Goal: Information Seeking & Learning: Learn about a topic

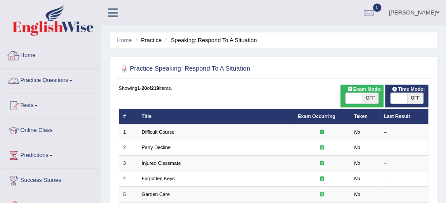
drag, startPoint x: 0, startPoint y: 0, endPoint x: 70, endPoint y: 78, distance: 104.8
click at [70, 78] on link "Practice Questions" at bounding box center [50, 80] width 100 height 22
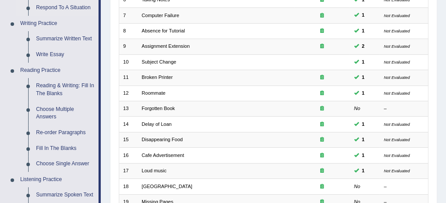
scroll to position [214, 0]
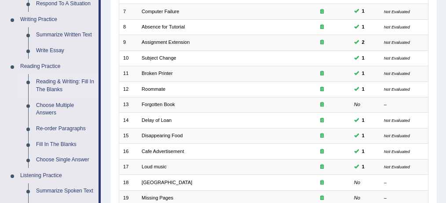
click at [56, 84] on link "Reading & Writing: Fill In The Blanks" at bounding box center [65, 85] width 66 height 23
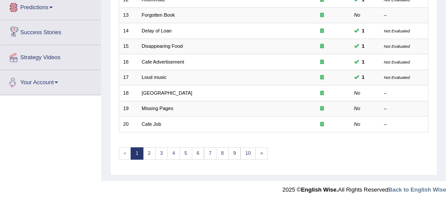
scroll to position [488, 0]
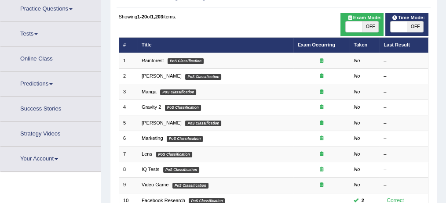
scroll to position [299, 0]
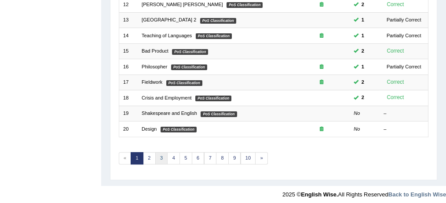
click at [162, 156] on link "3" at bounding box center [161, 158] width 13 height 12
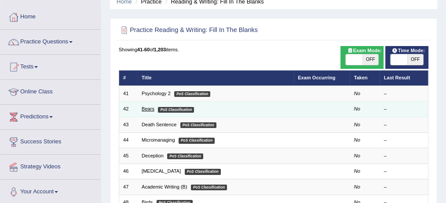
click at [149, 109] on link "Bears" at bounding box center [147, 108] width 13 height 5
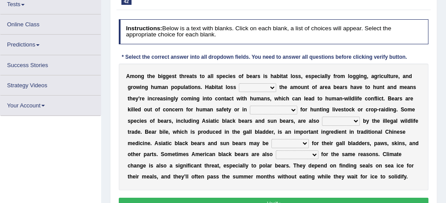
scroll to position [102, 0]
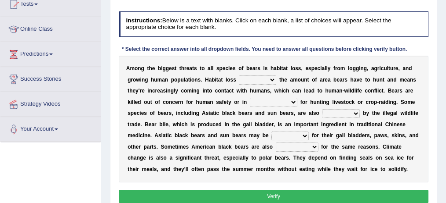
click at [270, 77] on select "increases reduces complies interacts" at bounding box center [257, 80] width 37 height 9
select select "reduces"
click at [239, 76] on select "increases reduces complies interacts" at bounding box center [257, 80] width 37 height 9
click at [280, 101] on select "coalition retaliation appreciation disinformation" at bounding box center [273, 102] width 47 height 9
select select "appreciation"
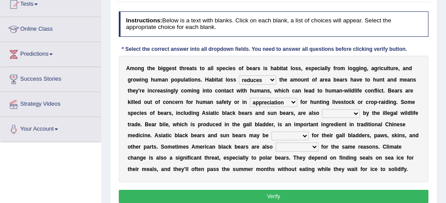
click at [250, 98] on select "coalition retaliation appreciation disinformation" at bounding box center [273, 102] width 47 height 9
click at [352, 113] on select "protected prohibited fattened threatened" at bounding box center [341, 113] width 38 height 9
select select "threatened"
click at [322, 109] on select "protected prohibited fattened threatened" at bounding box center [341, 113] width 38 height 9
click at [299, 134] on select "poached squelched coached blenched" at bounding box center [289, 136] width 37 height 9
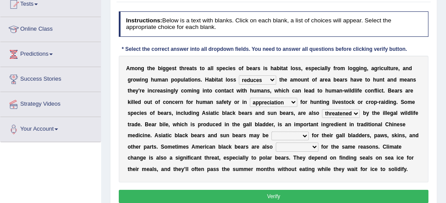
select select "coached"
click at [271, 132] on select "poached squelched coached blenched" at bounding box center [289, 136] width 37 height 9
click at [312, 146] on select "begot foreseen encountered targeted" at bounding box center [297, 147] width 43 height 9
select select "targeted"
click at [276, 143] on select "begot foreseen encountered targeted" at bounding box center [297, 147] width 43 height 9
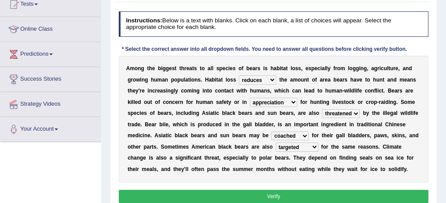
click at [286, 192] on button "Verify" at bounding box center [274, 196] width 310 height 13
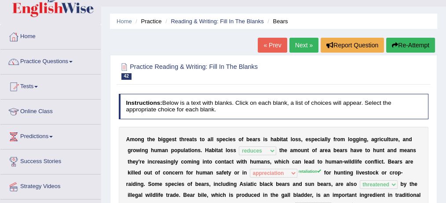
scroll to position [11, 0]
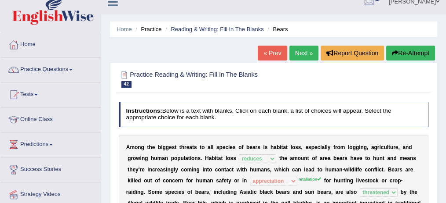
click at [297, 56] on link "Next »" at bounding box center [303, 53] width 29 height 15
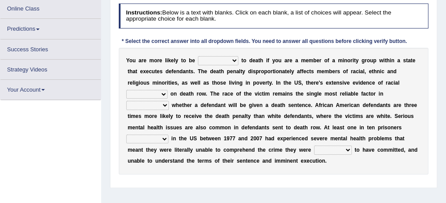
click at [223, 59] on select "penalized blamed complained sentenced" at bounding box center [218, 60] width 40 height 9
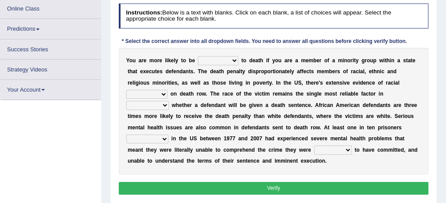
scroll to position [122, 0]
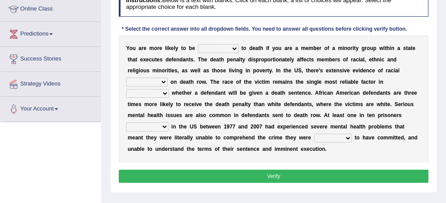
select select "sentenced"
click at [198, 44] on select "penalized blamed complained sentenced" at bounding box center [218, 48] width 40 height 9
click at [167, 78] on select "bias equality appearance background" at bounding box center [146, 82] width 41 height 9
select select "bias"
click at [167, 78] on select "bias equality appearance background" at bounding box center [146, 82] width 41 height 9
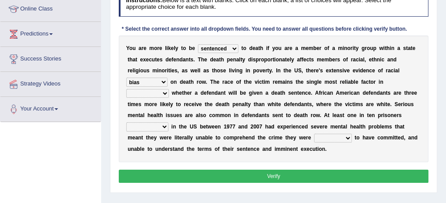
click at [169, 89] on select "determining adjoining undermining examining" at bounding box center [147, 93] width 43 height 9
select select "determining"
click at [169, 89] on select "determining adjoining undermining examining" at bounding box center [147, 93] width 43 height 9
click at [168, 123] on select "electrocuted persecuted executed captured" at bounding box center [147, 127] width 42 height 9
select select "persecuted"
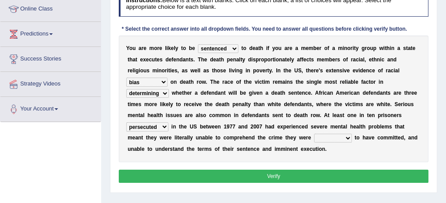
click at [168, 123] on select "electrocuted persecuted executed captured" at bounding box center [147, 127] width 42 height 9
click at [314, 138] on select "alleged acclaimed persuaded claimed" at bounding box center [333, 138] width 38 height 9
click at [314, 140] on select "alleged acclaimed persuaded claimed" at bounding box center [333, 138] width 38 height 9
click at [314, 136] on select "alleged acclaimed persuaded claimed" at bounding box center [333, 138] width 38 height 9
select select "alleged"
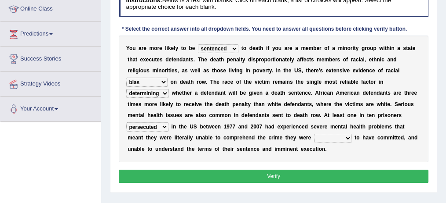
click at [314, 134] on select "alleged acclaimed persuaded claimed" at bounding box center [333, 138] width 38 height 9
click at [293, 177] on button "Verify" at bounding box center [274, 176] width 310 height 13
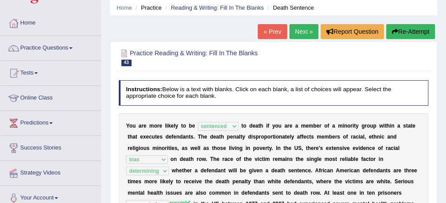
scroll to position [32, 0]
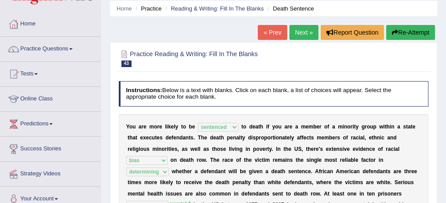
click at [410, 27] on button "Re-Attempt" at bounding box center [410, 32] width 49 height 15
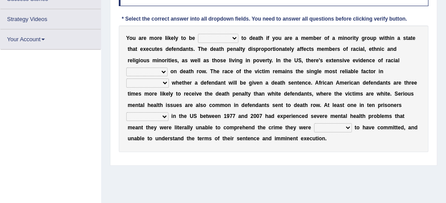
scroll to position [156, 0]
click at [361, 98] on div "Y o u a r e m o r e l i k e l y t o b e penalized blamed complained sentenced t…" at bounding box center [274, 88] width 310 height 127
click at [168, 112] on select "electrocuted persecuted executed captured" at bounding box center [147, 116] width 42 height 9
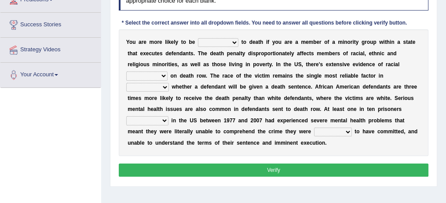
scroll to position [182, 0]
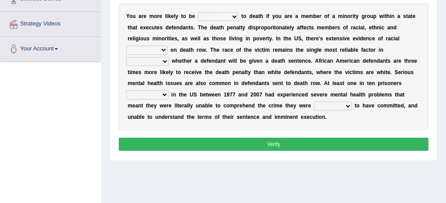
click at [388, 107] on b "m" at bounding box center [390, 106] width 5 height 6
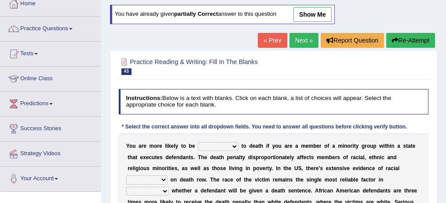
scroll to position [40, 0]
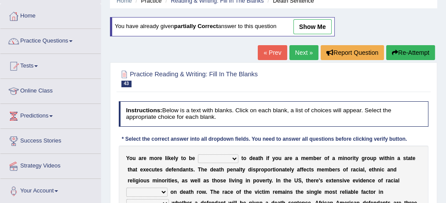
click at [314, 19] on link "show me" at bounding box center [312, 26] width 38 height 15
select select "sentenced"
select select "bias"
select select "determining"
select select "persecuted"
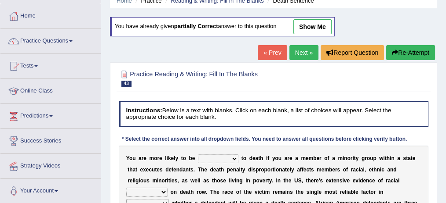
select select "alleged"
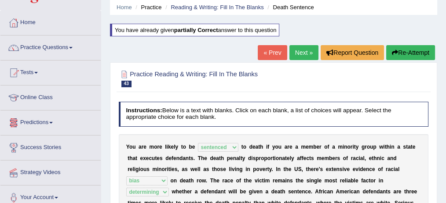
scroll to position [33, 0]
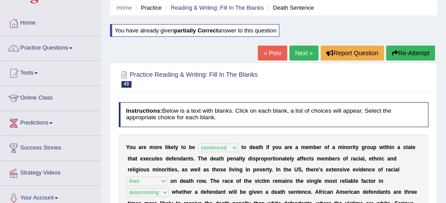
click at [69, 49] on link "Practice Questions" at bounding box center [50, 47] width 100 height 22
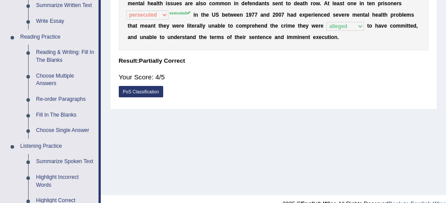
scroll to position [247, 0]
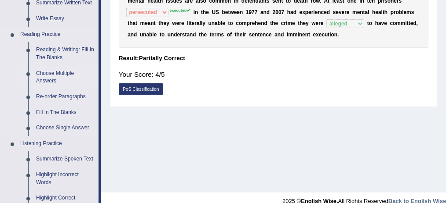
click at [65, 72] on link "Choose Multiple Answers" at bounding box center [65, 77] width 66 height 23
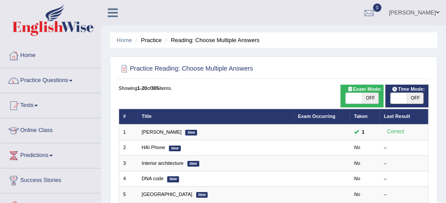
click at [160, 133] on link "[PERSON_NAME]" at bounding box center [161, 132] width 40 height 5
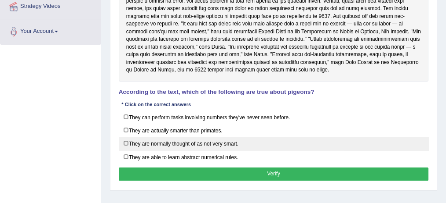
click at [169, 137] on label "They are normally thought of as not very smart." at bounding box center [274, 144] width 310 height 14
checkbox input "true"
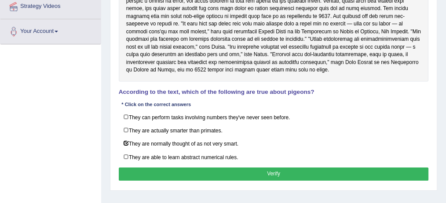
click at [246, 170] on button "Verify" at bounding box center [274, 174] width 310 height 13
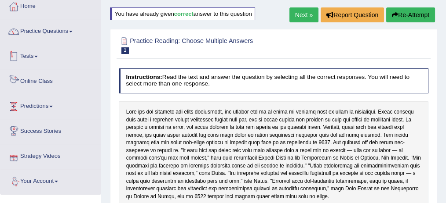
scroll to position [46, 0]
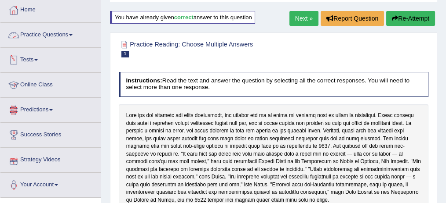
click at [54, 35] on link "Practice Questions" at bounding box center [50, 34] width 100 height 22
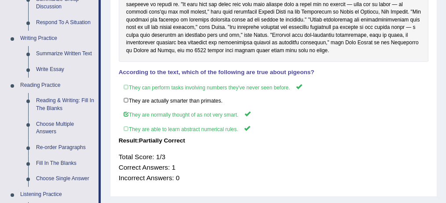
scroll to position [257, 0]
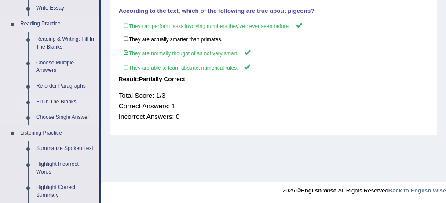
click at [67, 98] on link "Fill In The Blanks" at bounding box center [65, 102] width 66 height 16
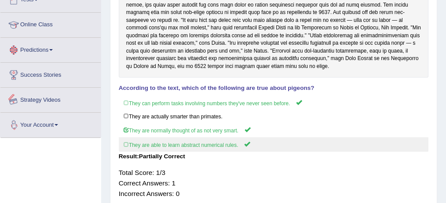
scroll to position [256, 0]
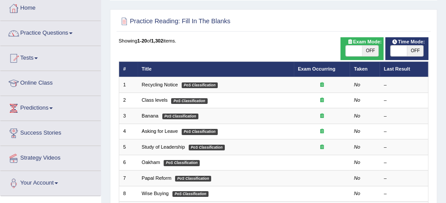
scroll to position [48, 0]
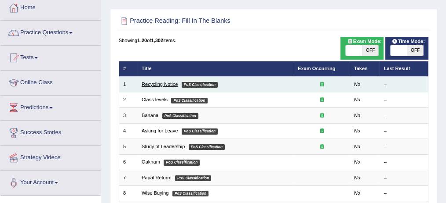
click at [173, 83] on link "Recycling Notice" at bounding box center [159, 84] width 36 height 5
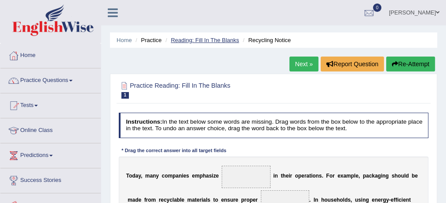
click at [192, 43] on link "Reading: Fill In The Blanks" at bounding box center [204, 40] width 68 height 7
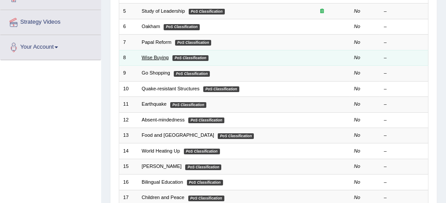
scroll to position [184, 0]
click at [163, 55] on link "Wise Buying" at bounding box center [154, 57] width 27 height 5
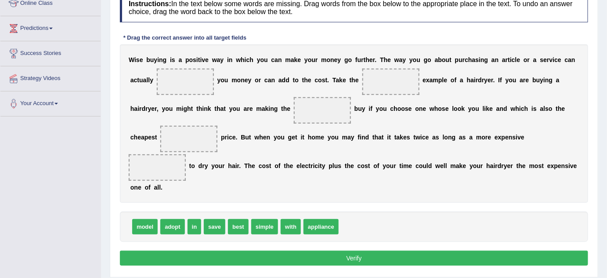
scroll to position [128, 0]
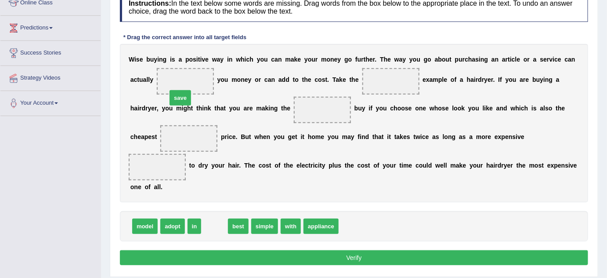
drag, startPoint x: 211, startPoint y: 224, endPoint x: 177, endPoint y: 96, distance: 132.4
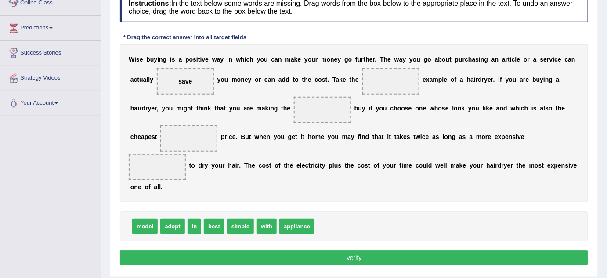
click at [224, 203] on span "best" at bounding box center [214, 225] width 21 height 15
drag, startPoint x: 239, startPoint y: 227, endPoint x: 399, endPoint y: 86, distance: 213.0
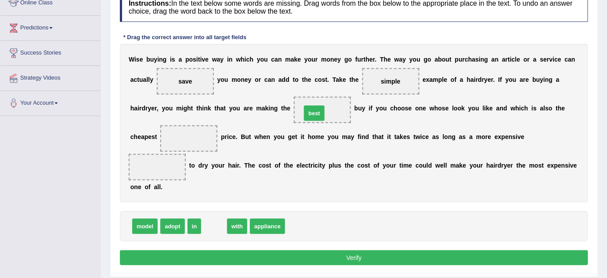
drag, startPoint x: 214, startPoint y: 221, endPoint x: 315, endPoint y: 109, distance: 151.0
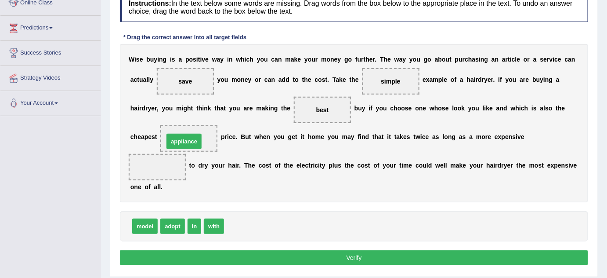
drag, startPoint x: 244, startPoint y: 225, endPoint x: 184, endPoint y: 140, distance: 104.0
drag, startPoint x: 190, startPoint y: 221, endPoint x: 185, endPoint y: 142, distance: 78.8
click at [155, 166] on span "in" at bounding box center [157, 167] width 57 height 26
drag, startPoint x: 155, startPoint y: 166, endPoint x: 179, endPoint y: 141, distance: 34.8
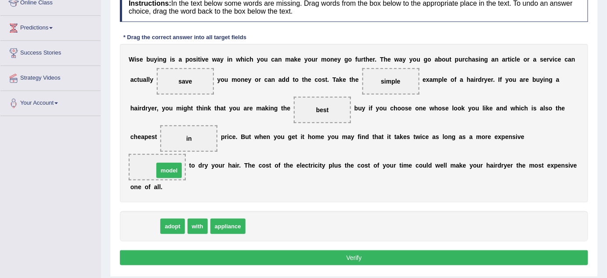
drag, startPoint x: 143, startPoint y: 222, endPoint x: 168, endPoint y: 163, distance: 64.0
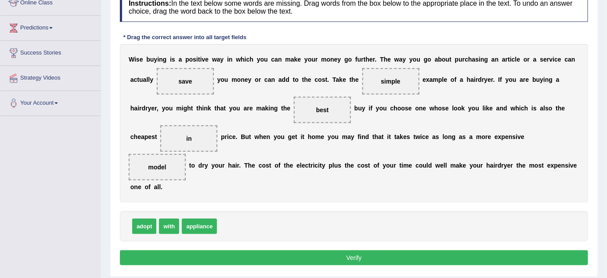
click at [363, 203] on button "Verify" at bounding box center [354, 257] width 468 height 15
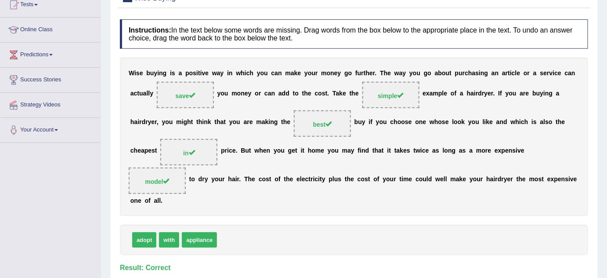
scroll to position [0, 0]
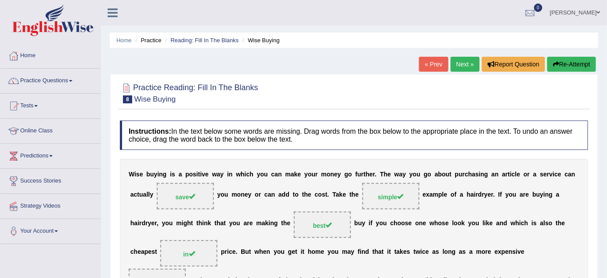
click at [445, 61] on link "Next »" at bounding box center [465, 64] width 29 height 15
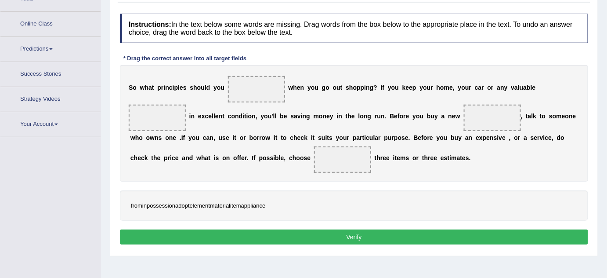
scroll to position [123, 0]
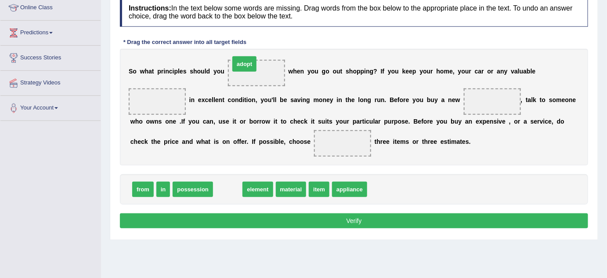
drag, startPoint x: 229, startPoint y: 189, endPoint x: 253, endPoint y: 75, distance: 117.1
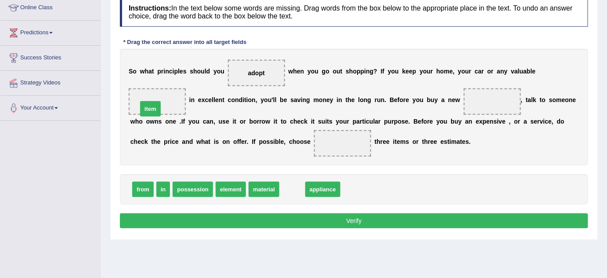
drag, startPoint x: 290, startPoint y: 186, endPoint x: 149, endPoint y: 106, distance: 162.5
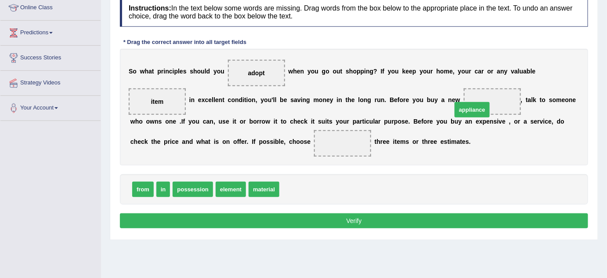
drag, startPoint x: 295, startPoint y: 186, endPoint x: 485, endPoint y: 105, distance: 206.6
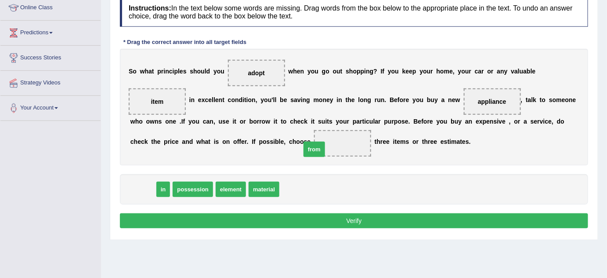
drag, startPoint x: 135, startPoint y: 192, endPoint x: 327, endPoint y: 151, distance: 196.1
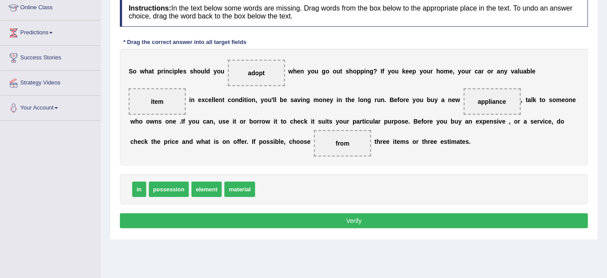
click at [305, 217] on button "Verify" at bounding box center [354, 220] width 468 height 15
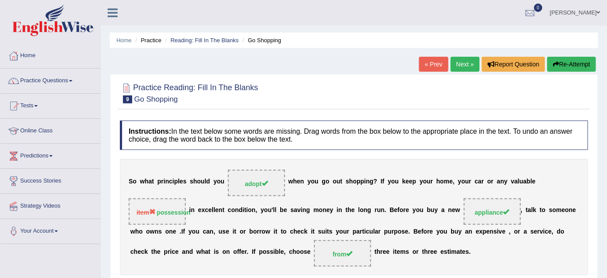
scroll to position [1, 0]
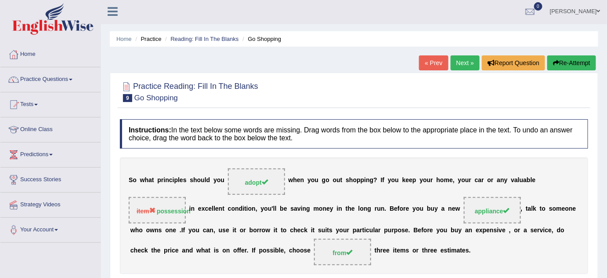
click at [464, 64] on link "Next »" at bounding box center [465, 62] width 29 height 15
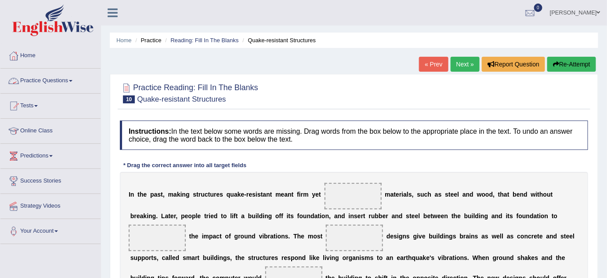
click at [71, 81] on link "Practice Questions" at bounding box center [50, 80] width 100 height 22
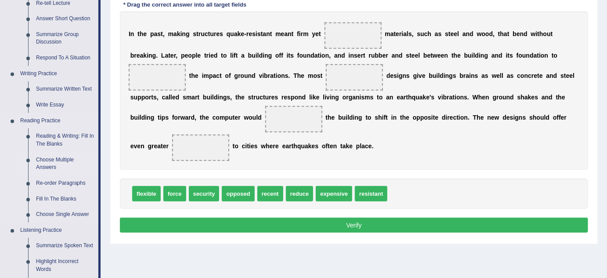
scroll to position [158, 0]
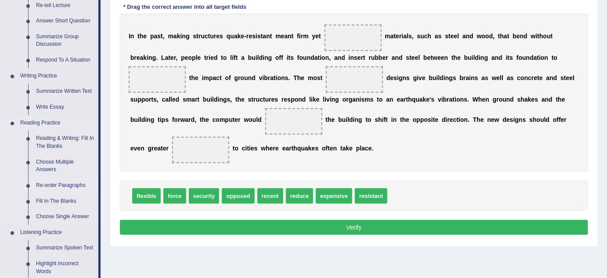
click at [63, 187] on link "Re-order Paragraphs" at bounding box center [65, 186] width 66 height 16
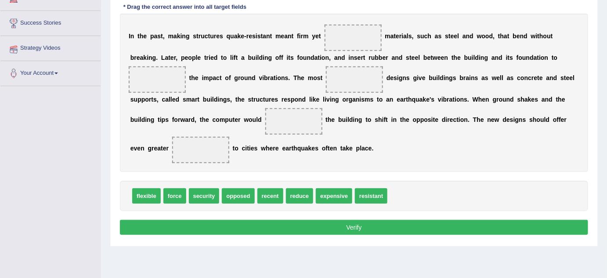
scroll to position [184, 0]
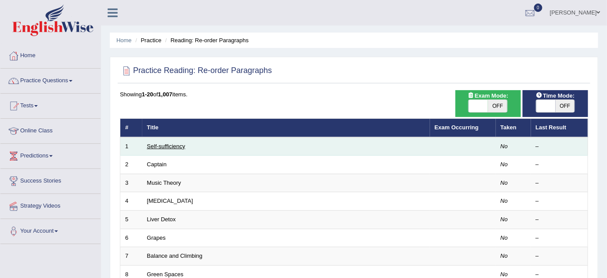
click at [170, 147] on link "Self-sufficiency" at bounding box center [166, 146] width 38 height 7
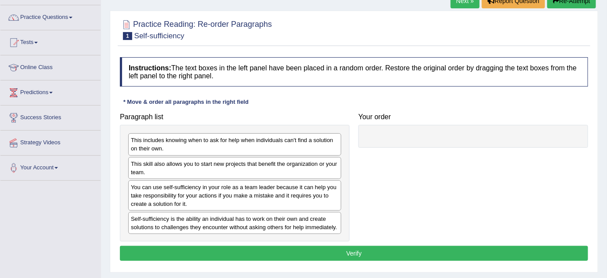
scroll to position [65, 0]
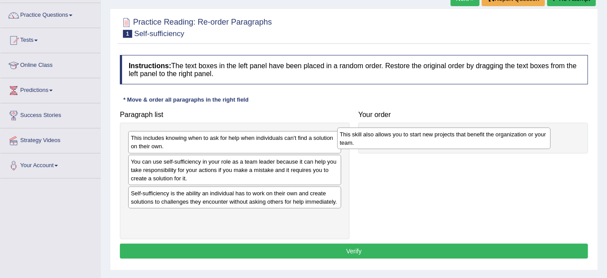
drag, startPoint x: 136, startPoint y: 166, endPoint x: 349, endPoint y: 139, distance: 214.4
click at [349, 139] on div "This skill also allows you to start new projects that benefit the organization …" at bounding box center [444, 138] width 214 height 22
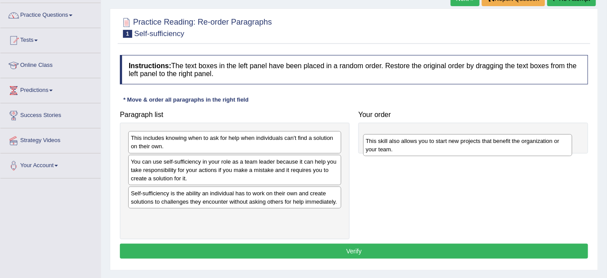
drag, startPoint x: 393, startPoint y: 139, endPoint x: 388, endPoint y: 140, distance: 5.9
click at [388, 140] on div "This skill also allows you to start new projects that benefit the organization …" at bounding box center [467, 145] width 209 height 22
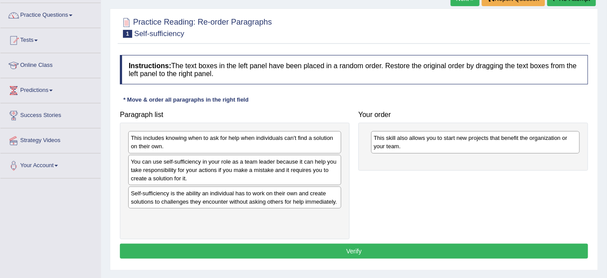
click at [402, 132] on div "This skill also allows you to start new projects that benefit the organization …" at bounding box center [475, 142] width 209 height 22
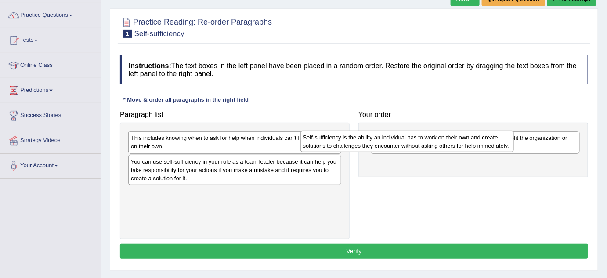
drag, startPoint x: 150, startPoint y: 197, endPoint x: 345, endPoint y: 133, distance: 205.2
click at [345, 133] on div "Self-sufficiency is the ability an individual has to work on their own and crea…" at bounding box center [408, 142] width 214 height 22
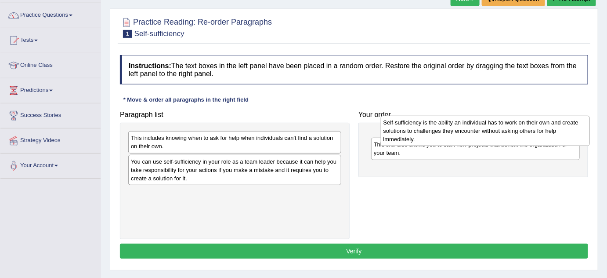
drag, startPoint x: 399, startPoint y: 158, endPoint x: 408, endPoint y: 118, distance: 40.5
click at [408, 118] on div "Self-sufficiency is the ability an individual has to work on their own and crea…" at bounding box center [485, 131] width 209 height 30
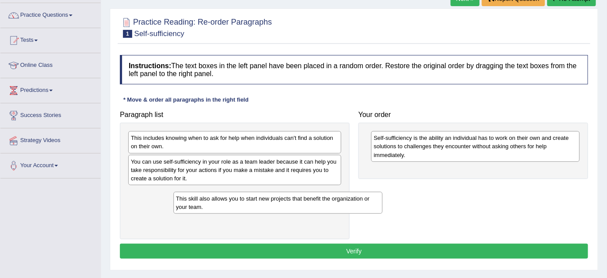
drag, startPoint x: 413, startPoint y: 174, endPoint x: 211, endPoint y: 204, distance: 204.4
click at [211, 204] on div "This skill also allows you to start new projects that benefit the organization …" at bounding box center [278, 203] width 209 height 22
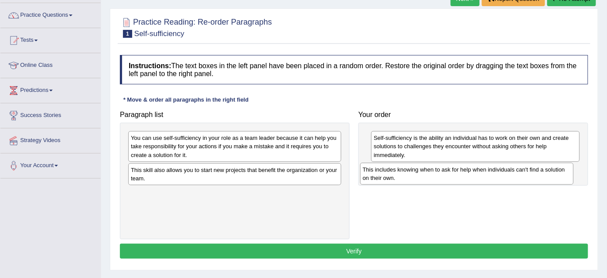
drag, startPoint x: 139, startPoint y: 143, endPoint x: 371, endPoint y: 174, distance: 234.1
click at [371, 174] on div "This includes knowing when to ask for help when individuals can't find a soluti…" at bounding box center [467, 174] width 214 height 22
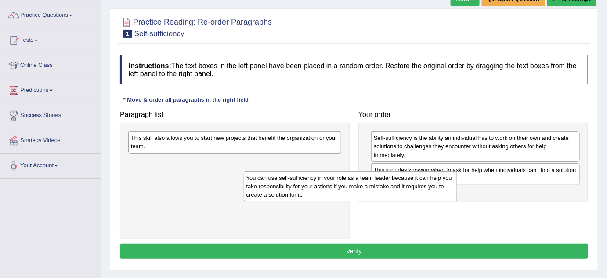
drag, startPoint x: 233, startPoint y: 140, endPoint x: 372, endPoint y: 189, distance: 147.4
click at [372, 189] on div "You can use self-sufficiency in your role as a team leader because it can help …" at bounding box center [351, 186] width 214 height 30
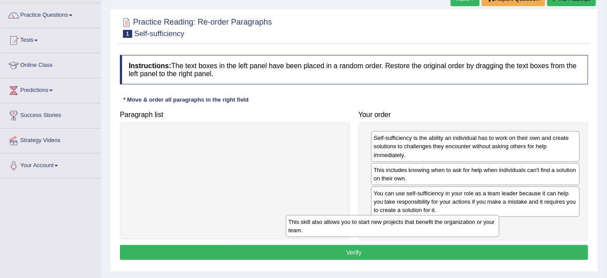
drag, startPoint x: 284, startPoint y: 144, endPoint x: 444, endPoint y: 228, distance: 180.8
click at [444, 228] on div "This skill also allows you to start new projects that benefit the organization …" at bounding box center [393, 226] width 214 height 22
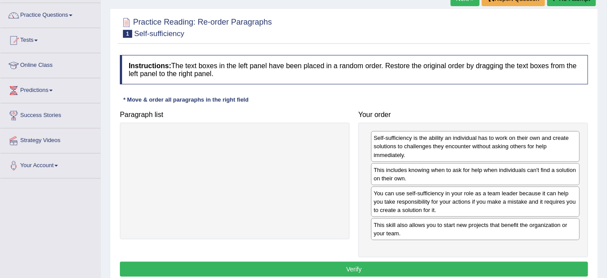
click at [395, 263] on button "Verify" at bounding box center [354, 268] width 468 height 15
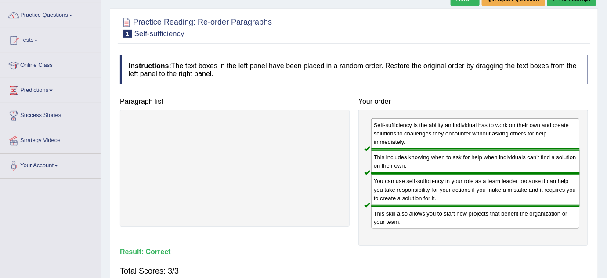
scroll to position [0, 0]
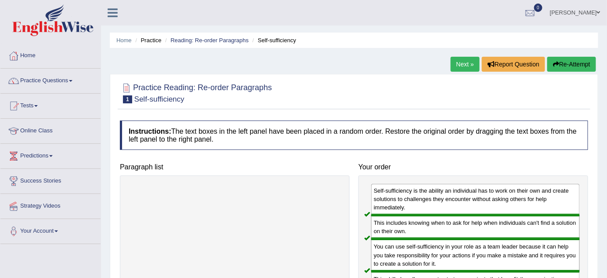
click at [459, 57] on link "Next »" at bounding box center [465, 64] width 29 height 15
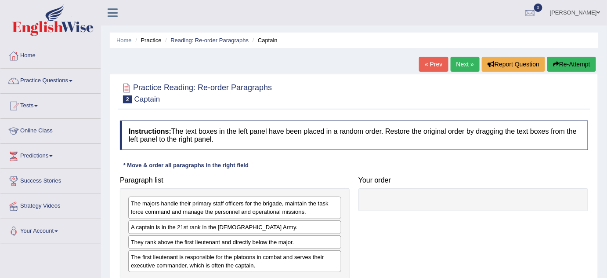
click at [440, 61] on link "« Prev" at bounding box center [433, 64] width 29 height 15
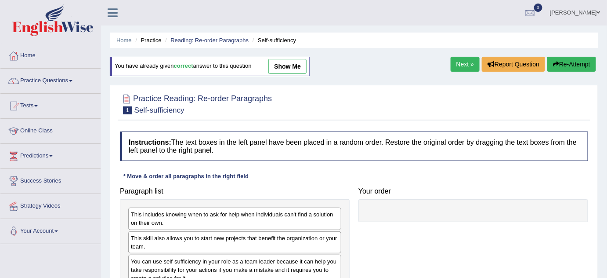
click at [304, 66] on link "show me" at bounding box center [287, 66] width 38 height 15
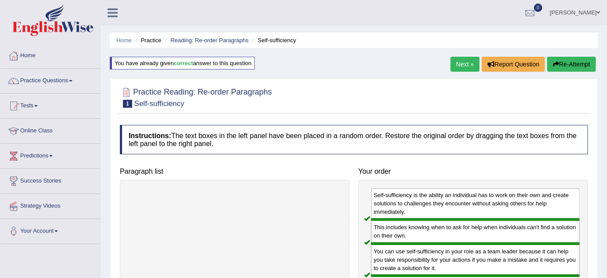
click at [475, 62] on link "Next »" at bounding box center [465, 64] width 29 height 15
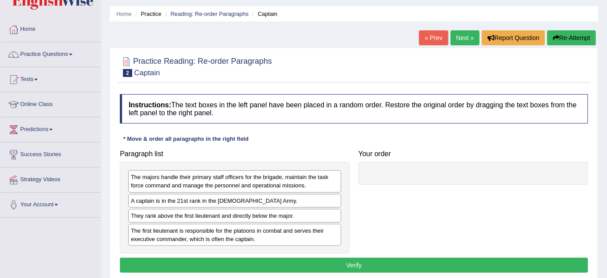
scroll to position [12, 0]
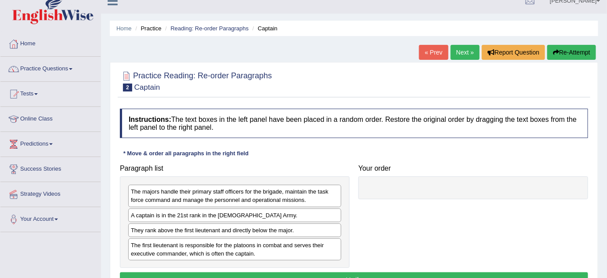
click at [460, 47] on link "Next »" at bounding box center [465, 52] width 29 height 15
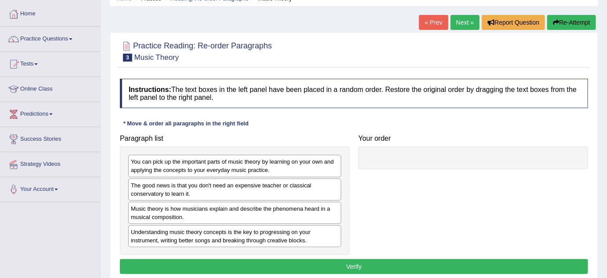
scroll to position [49, 0]
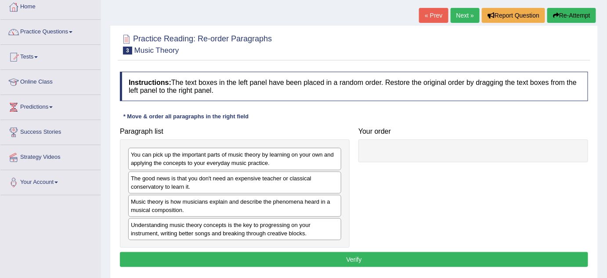
click at [462, 13] on link "Next »" at bounding box center [465, 15] width 29 height 15
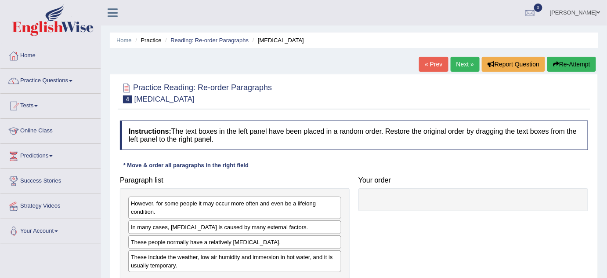
click at [465, 62] on link "Next »" at bounding box center [465, 64] width 29 height 15
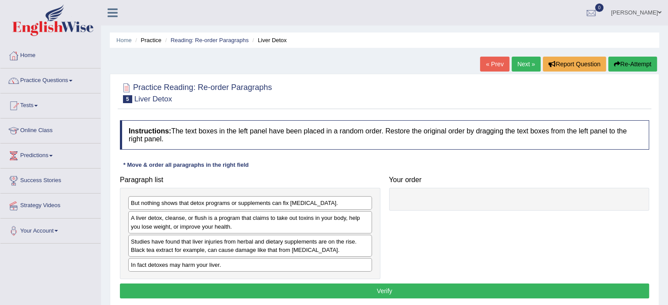
click at [519, 62] on link "Next »" at bounding box center [526, 64] width 29 height 15
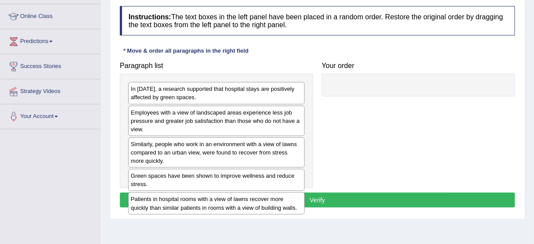
scroll to position [116, 0]
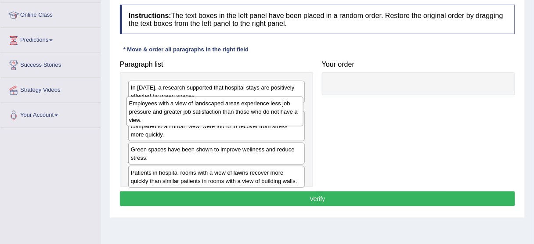
drag, startPoint x: 242, startPoint y: 116, endPoint x: 240, endPoint y: 109, distance: 7.2
click at [240, 109] on div "Employees with a view of landscaped areas experience less job pressure and grea…" at bounding box center [215, 112] width 177 height 30
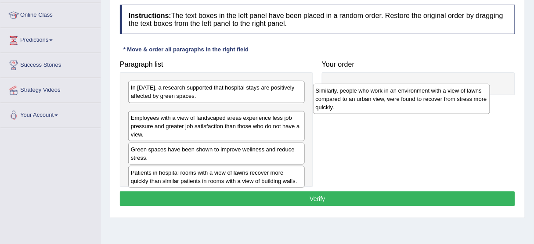
drag, startPoint x: 139, startPoint y: 146, endPoint x: 341, endPoint y: 87, distance: 210.2
click at [341, 87] on div "Similarly, people who work in an environment with a view of lawns compared to a…" at bounding box center [401, 99] width 177 height 30
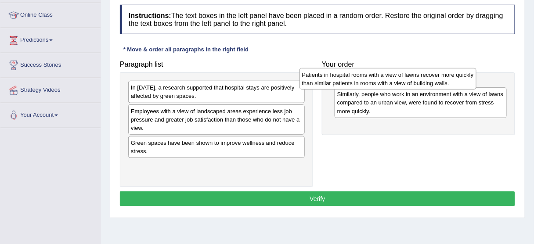
drag, startPoint x: 241, startPoint y: 168, endPoint x: 413, endPoint y: 77, distance: 194.2
click at [413, 77] on div "Patients in hospital rooms with a view of lawns recover more quickly than simil…" at bounding box center [388, 79] width 177 height 22
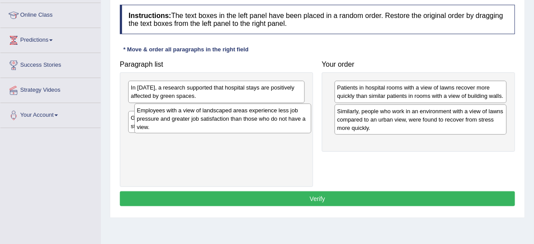
drag, startPoint x: 176, startPoint y: 113, endPoint x: 185, endPoint y: 112, distance: 9.3
click at [185, 112] on div "Employees with a view of landscaped areas experience less job pressure and grea…" at bounding box center [222, 119] width 177 height 30
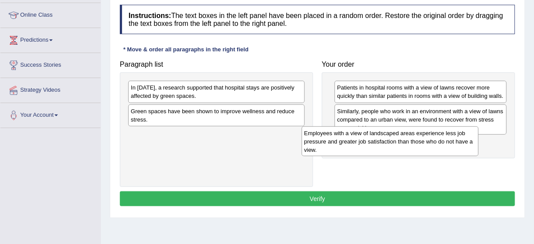
drag, startPoint x: 159, startPoint y: 122, endPoint x: 333, endPoint y: 145, distance: 175.9
click at [333, 145] on div "Employees with a view of landscaped areas experience less job pressure and grea…" at bounding box center [390, 142] width 177 height 30
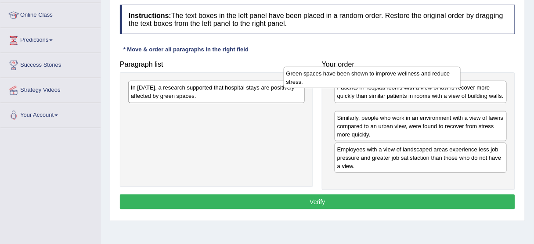
drag, startPoint x: 175, startPoint y: 116, endPoint x: 334, endPoint y: 78, distance: 163.1
click at [334, 78] on div "Green spaces have been shown to improve wellness and reduce stress." at bounding box center [372, 78] width 177 height 22
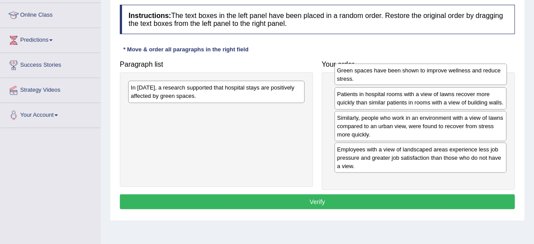
drag, startPoint x: 355, startPoint y: 115, endPoint x: 355, endPoint y: 72, distance: 43.1
click at [355, 72] on div "Green spaces have been shown to improve wellness and reduce stress." at bounding box center [421, 75] width 173 height 22
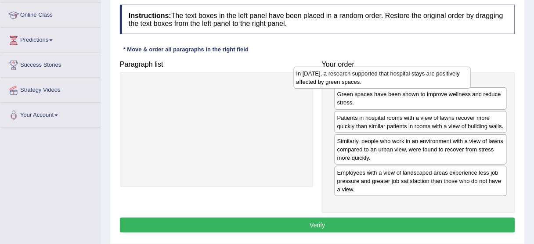
drag, startPoint x: 233, startPoint y: 96, endPoint x: 399, endPoint y: 82, distance: 166.3
click at [399, 82] on div "In 2002, a research supported that hospital stays are positively affected by gr…" at bounding box center [382, 78] width 177 height 22
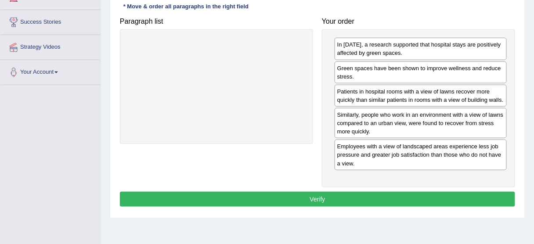
scroll to position [159, 0]
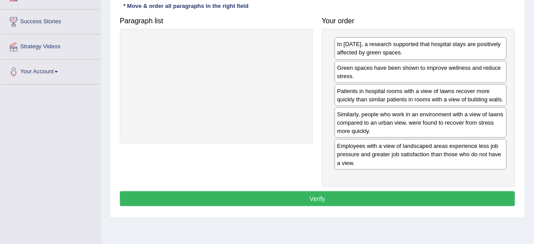
click at [326, 192] on button "Verify" at bounding box center [317, 199] width 395 height 15
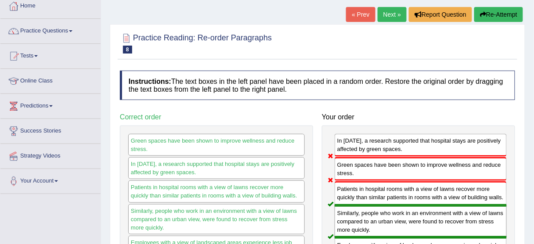
scroll to position [50, 0]
click at [398, 14] on link "Next »" at bounding box center [392, 14] width 29 height 15
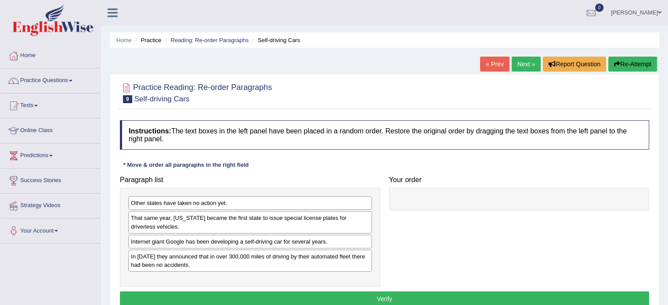
click at [518, 70] on link "Next »" at bounding box center [526, 64] width 29 height 15
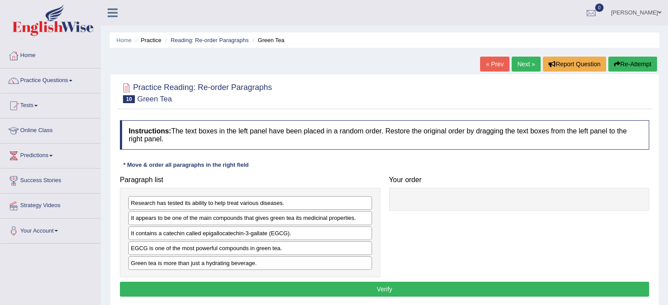
click at [518, 70] on link "Next »" at bounding box center [526, 64] width 29 height 15
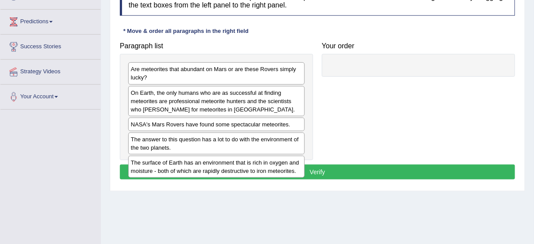
scroll to position [134, 0]
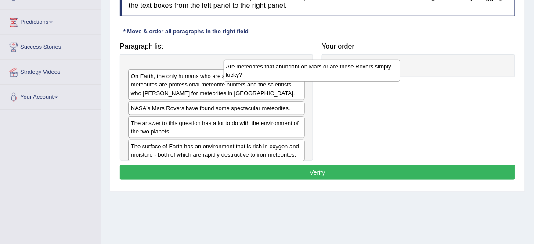
drag, startPoint x: 150, startPoint y: 77, endPoint x: 297, endPoint y: 75, distance: 147.7
click at [297, 75] on div "Are meteorites that abundant on Mars or are these Rovers simply lucky?" at bounding box center [312, 71] width 177 height 22
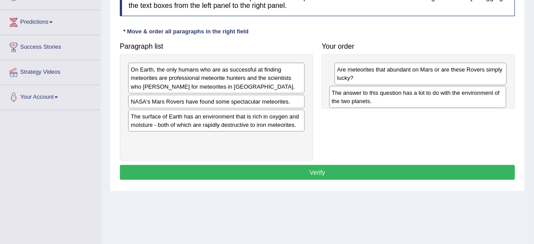
drag, startPoint x: 172, startPoint y: 123, endPoint x: 376, endPoint y: 99, distance: 205.7
click at [376, 99] on div "The answer to this question has a lot to do with the environment of the two pla…" at bounding box center [418, 97] width 177 height 22
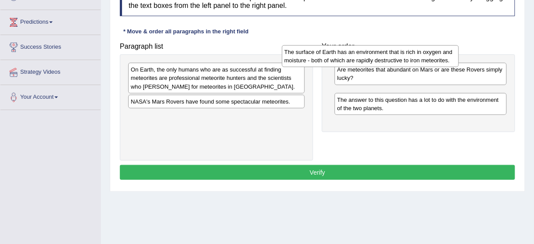
drag, startPoint x: 197, startPoint y: 121, endPoint x: 351, endPoint y: 58, distance: 166.5
click at [351, 58] on div "The surface of Earth has an environment that is rich in oxygen and moisture - b…" at bounding box center [370, 56] width 177 height 22
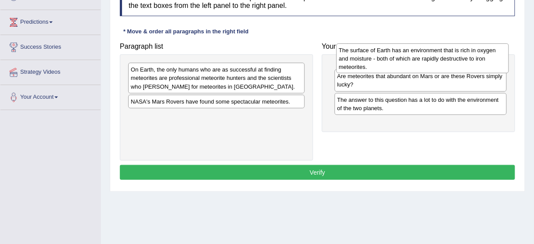
drag, startPoint x: 359, startPoint y: 93, endPoint x: 361, endPoint y: 50, distance: 43.5
click at [361, 50] on div "The surface of Earth has an environment that is rich in oxygen and moisture - b…" at bounding box center [423, 59] width 173 height 30
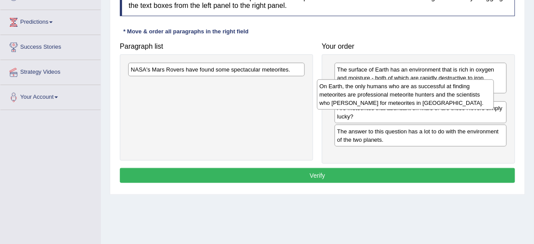
drag, startPoint x: 212, startPoint y: 79, endPoint x: 401, endPoint y: 95, distance: 189.7
click at [401, 95] on div "On Earth, the only humans who are as successful at finding meteorites are profe…" at bounding box center [405, 95] width 177 height 30
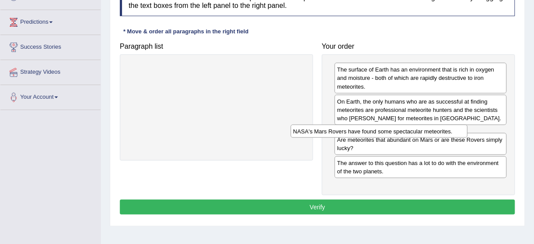
drag, startPoint x: 208, startPoint y: 70, endPoint x: 371, endPoint y: 132, distance: 174.0
click at [371, 132] on div "NASA's Mars Rovers have found some spectacular meteorites." at bounding box center [379, 131] width 177 height 13
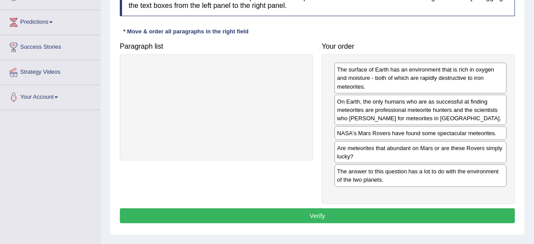
click at [333, 211] on button "Verify" at bounding box center [317, 216] width 395 height 15
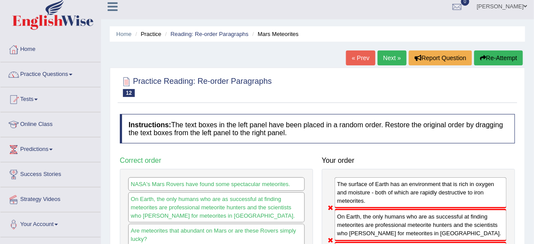
scroll to position [0, 0]
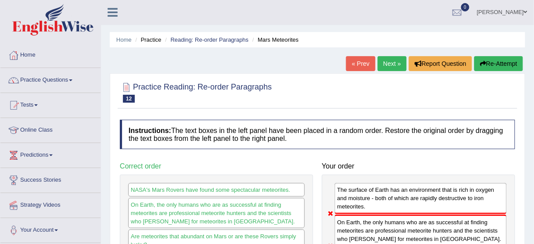
click at [387, 65] on link "Next »" at bounding box center [392, 63] width 29 height 15
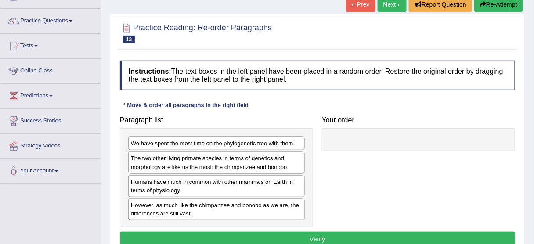
scroll to position [61, 0]
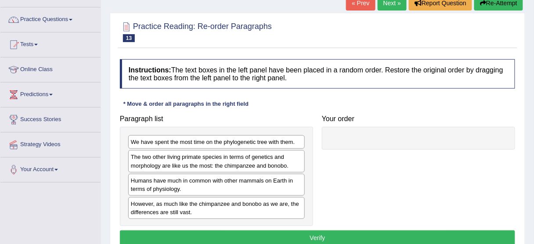
click at [389, 3] on link "Next »" at bounding box center [392, 3] width 29 height 15
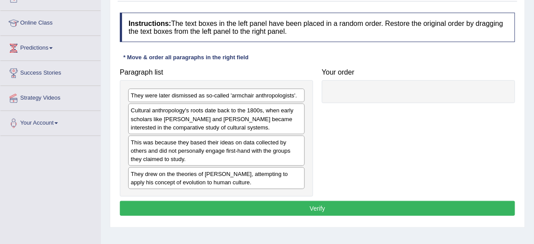
scroll to position [108, 0]
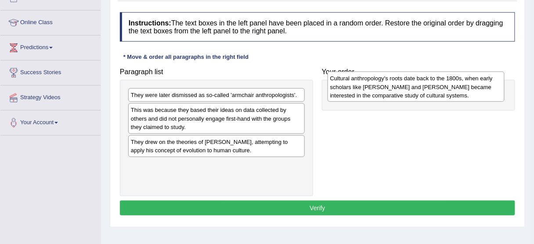
drag, startPoint x: 149, startPoint y: 123, endPoint x: 350, endPoint y: 92, distance: 203.3
click at [350, 92] on div "Cultural anthropology's roots date back to the 1800s, when early scholars like …" at bounding box center [416, 87] width 177 height 30
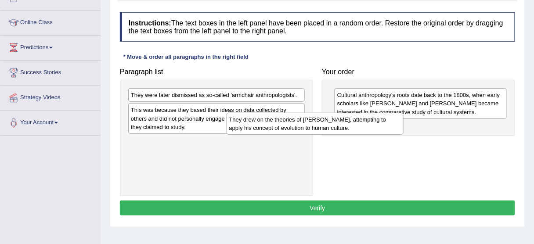
drag, startPoint x: 256, startPoint y: 146, endPoint x: 406, endPoint y: 123, distance: 151.6
click at [404, 123] on div "They drew on the theories of Charles Darwin, attempting to apply his concept of…" at bounding box center [315, 124] width 177 height 22
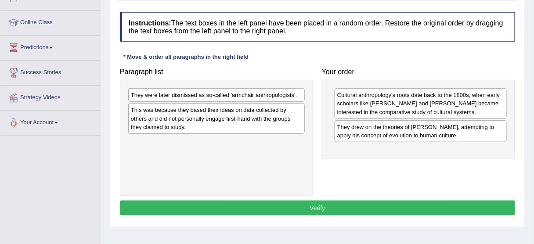
drag, startPoint x: 189, startPoint y: 87, endPoint x: 193, endPoint y: 90, distance: 5.7
click at [193, 90] on div "They were later dismissed as so-called 'armchair anthropologists'. This was bec…" at bounding box center [216, 138] width 193 height 116
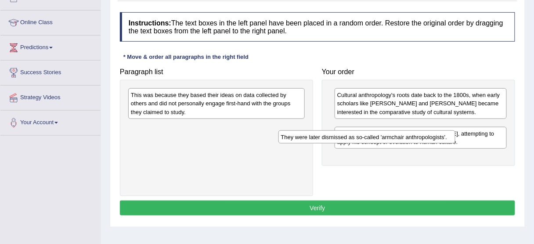
drag, startPoint x: 193, startPoint y: 90, endPoint x: 347, endPoint y: 132, distance: 159.2
click at [347, 132] on div "They were later dismissed as so-called 'armchair anthropologists'." at bounding box center [367, 137] width 177 height 13
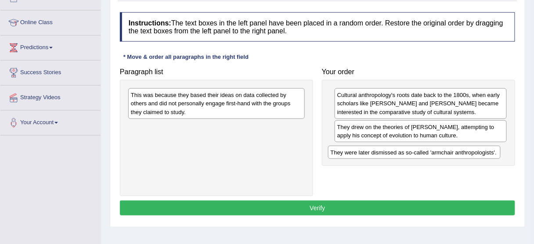
drag, startPoint x: 364, startPoint y: 128, endPoint x: 360, endPoint y: 158, distance: 29.7
click at [360, 158] on div "They were later dismissed as so-called 'armchair anthropologists'." at bounding box center [414, 152] width 173 height 13
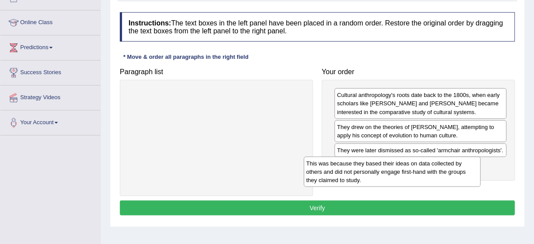
drag, startPoint x: 226, startPoint y: 97, endPoint x: 402, endPoint y: 166, distance: 188.8
click at [402, 166] on div "This was because they based their ideas on data collected by others and did not…" at bounding box center [392, 172] width 177 height 30
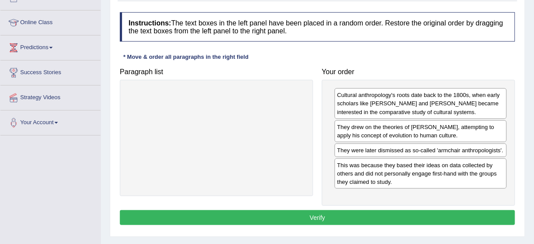
click at [323, 211] on button "Verify" at bounding box center [317, 217] width 395 height 15
